Goal: Information Seeking & Learning: Learn about a topic

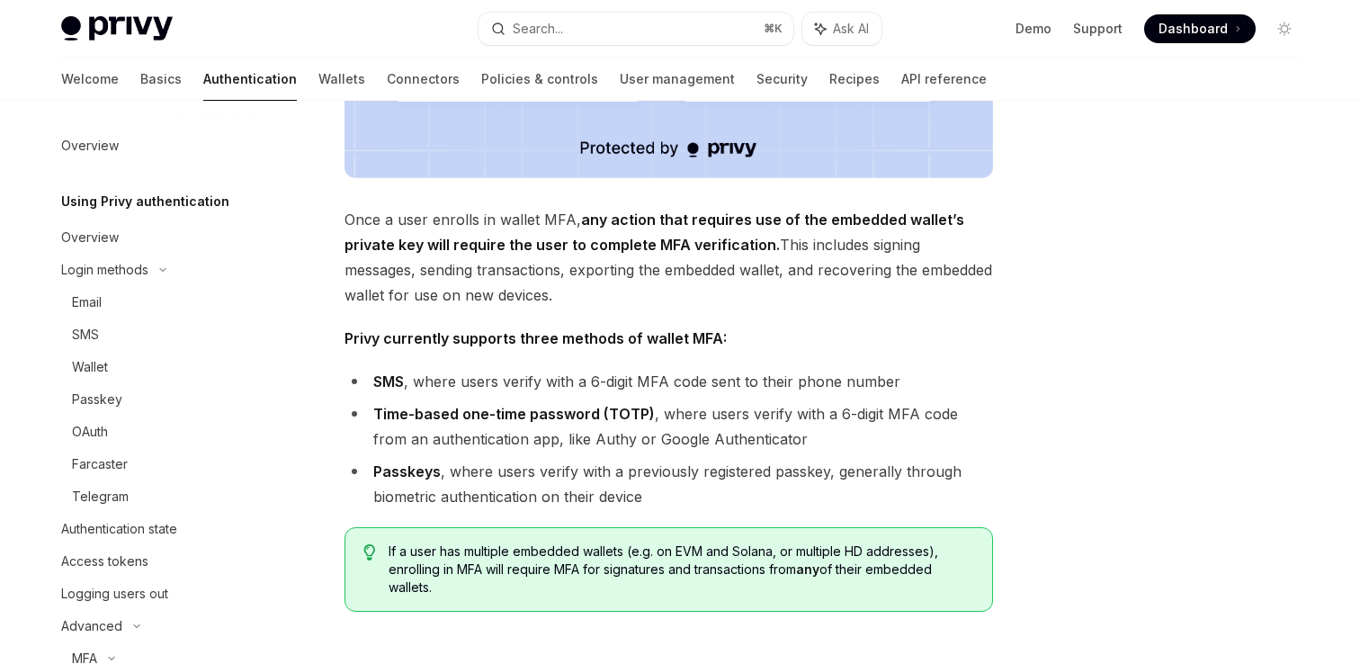
scroll to position [236, 0]
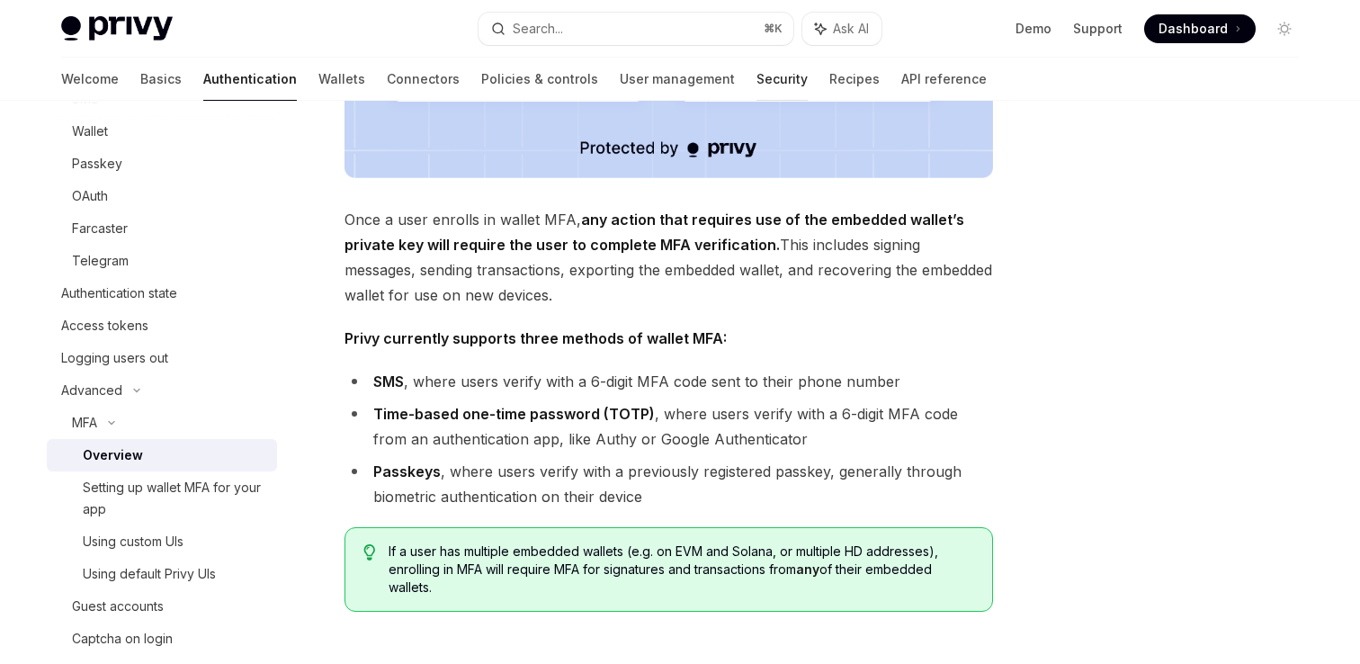
click at [757, 85] on link "Security" at bounding box center [782, 79] width 51 height 43
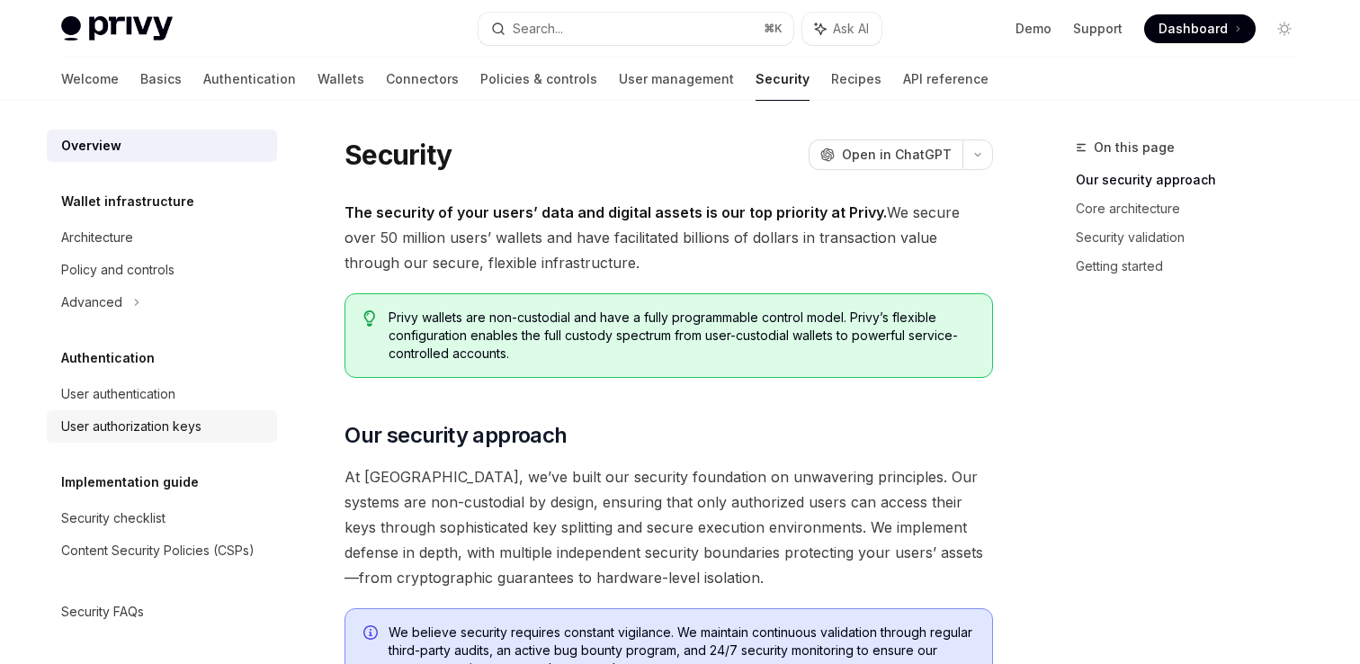
click at [103, 419] on div "User authorization keys" at bounding box center [131, 427] width 140 height 22
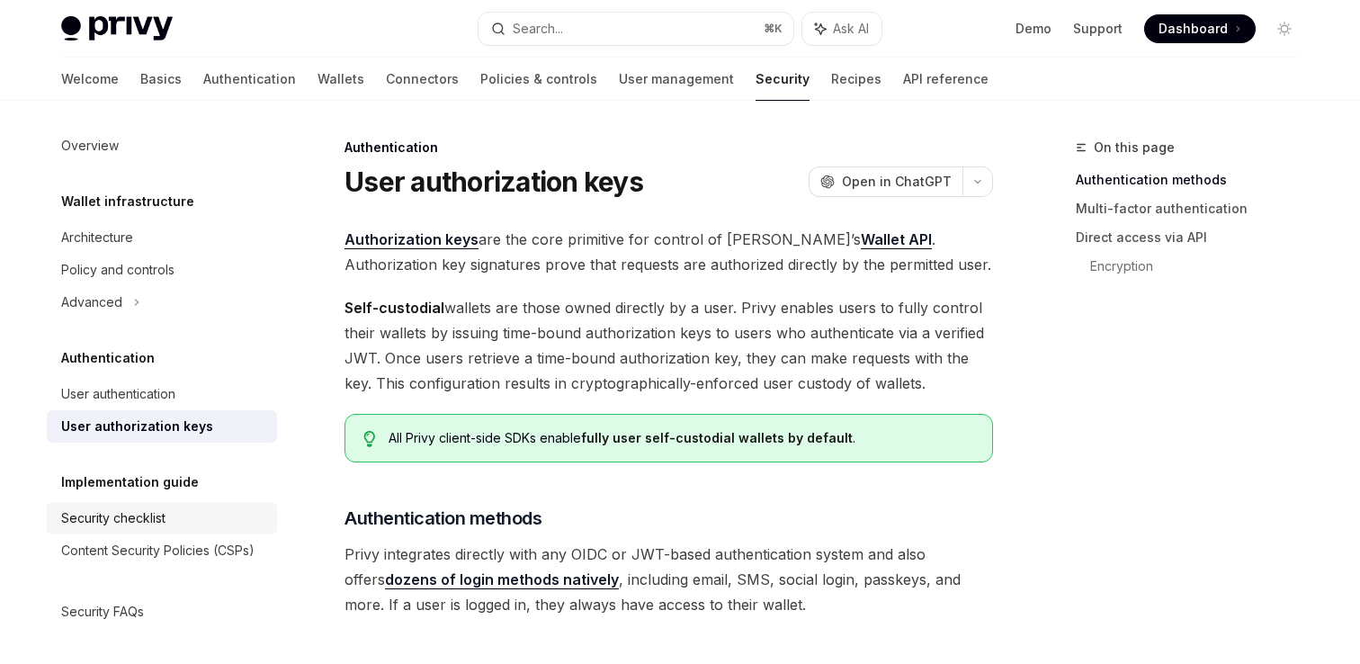
click at [112, 526] on div "Security checklist" at bounding box center [113, 518] width 104 height 22
type textarea "*"
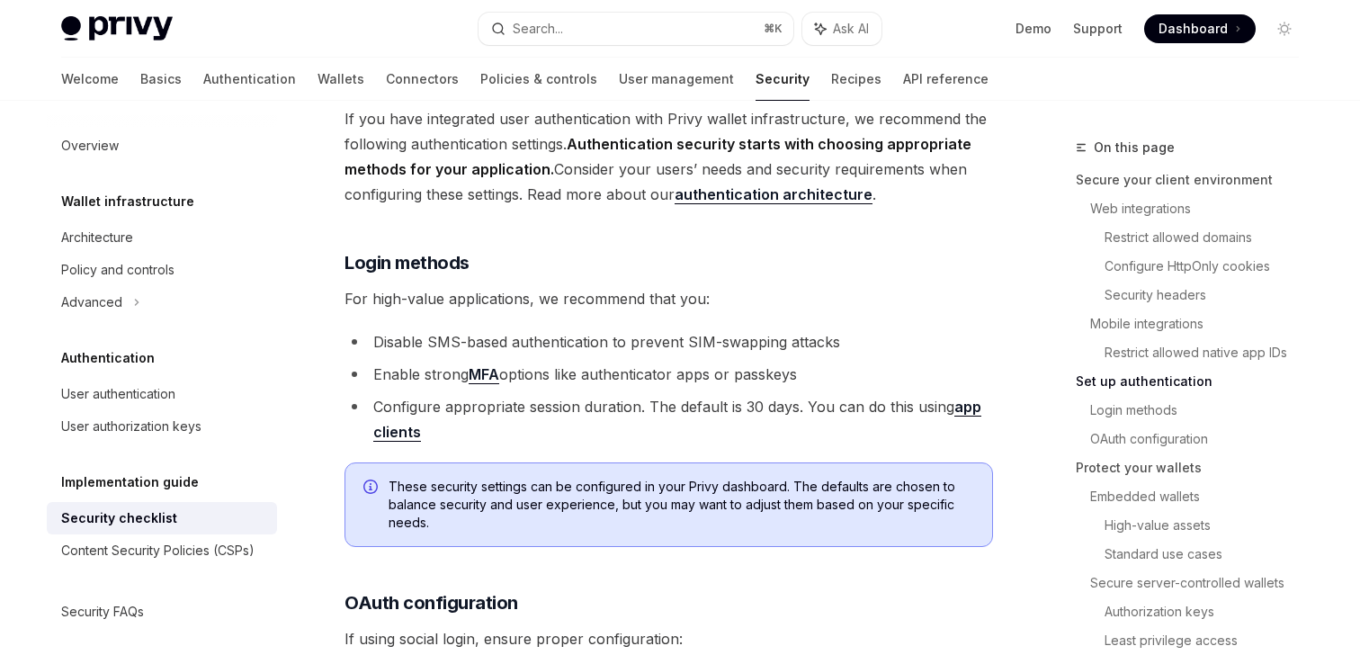
scroll to position [1516, 0]
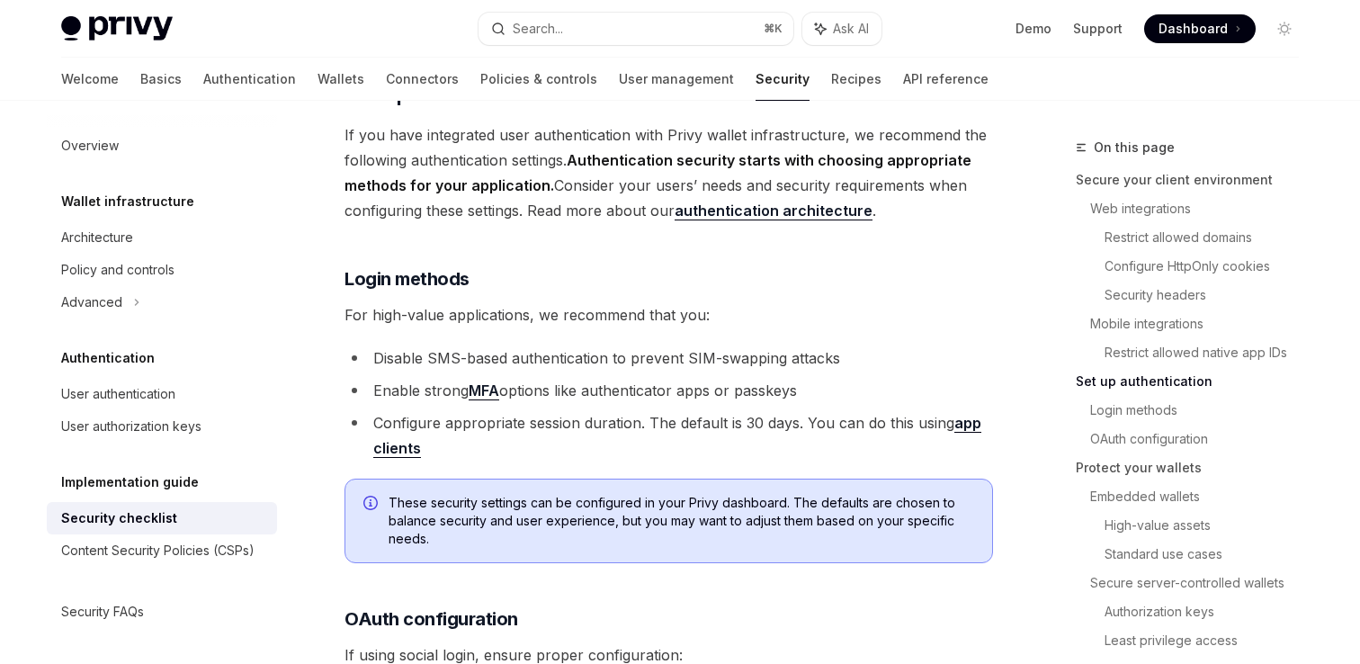
scroll to position [1584, 0]
